Goal: Find specific page/section: Find specific page/section

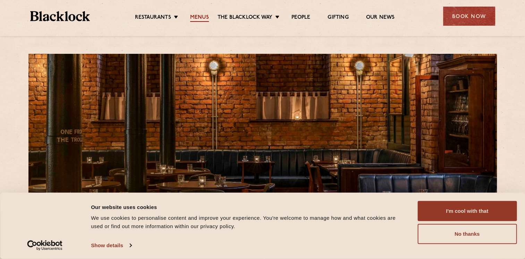
click at [199, 19] on link "Menus" at bounding box center [199, 18] width 19 height 8
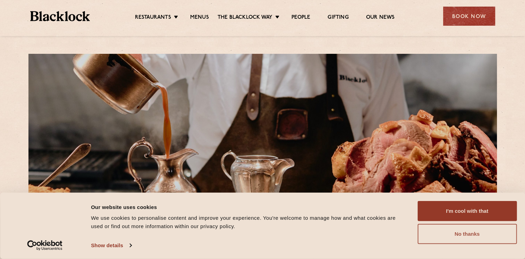
click at [447, 238] on button "No thanks" at bounding box center [466, 234] width 99 height 20
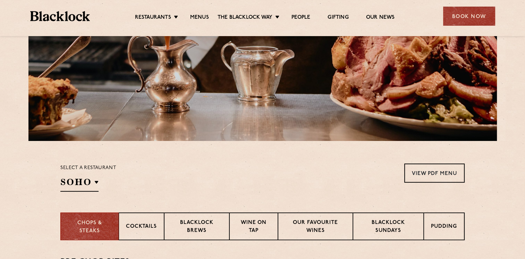
scroll to position [99, 0]
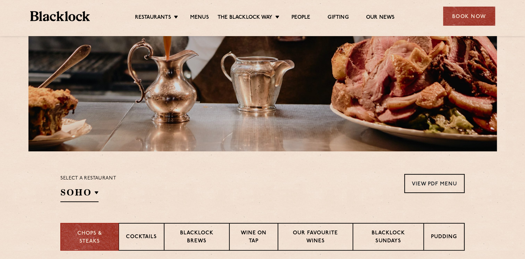
drag, startPoint x: 517, startPoint y: 46, endPoint x: 517, endPoint y: 9, distance: 37.5
